Goal: Task Accomplishment & Management: Manage account settings

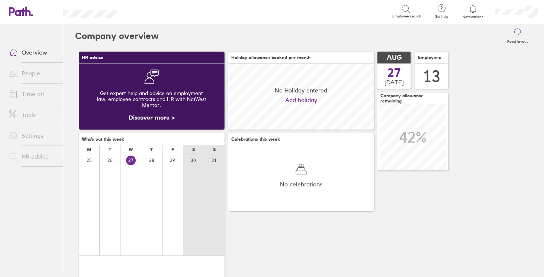
scroll to position [66, 146]
click at [41, 93] on link "Time off" at bounding box center [33, 94] width 60 height 15
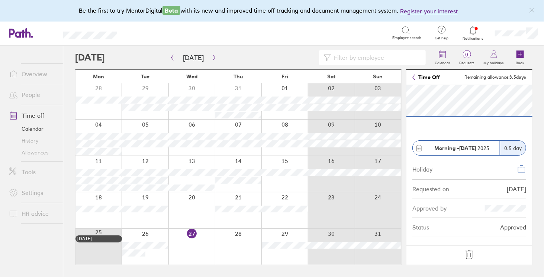
click at [166, 252] on div at bounding box center [145, 247] width 46 height 36
